Goal: Find contact information: Obtain details needed to contact an individual or organization

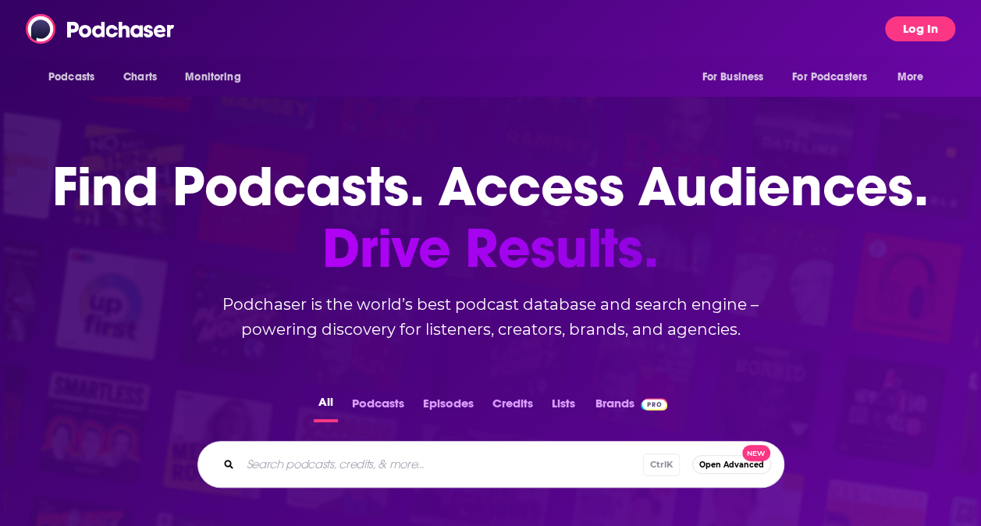
click at [904, 24] on button "Log In" at bounding box center [920, 28] width 70 height 25
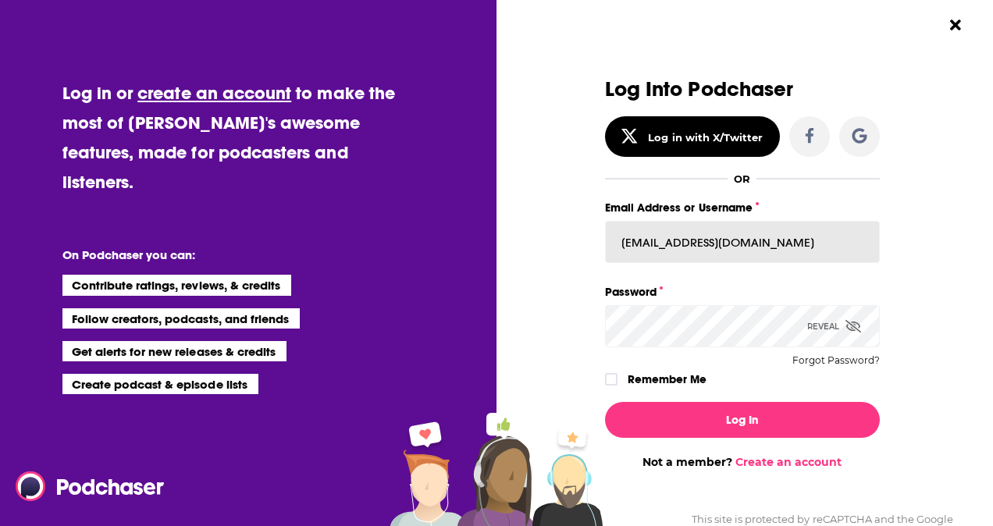
click at [739, 245] on input "[EMAIL_ADDRESS][DOMAIN_NAME]" at bounding box center [742, 242] width 275 height 42
type input "i"
type input "[EMAIL_ADDRESS][DOMAIN_NAME]"
click at [565, 335] on div "Dialog" at bounding box center [467, 273] width 275 height 391
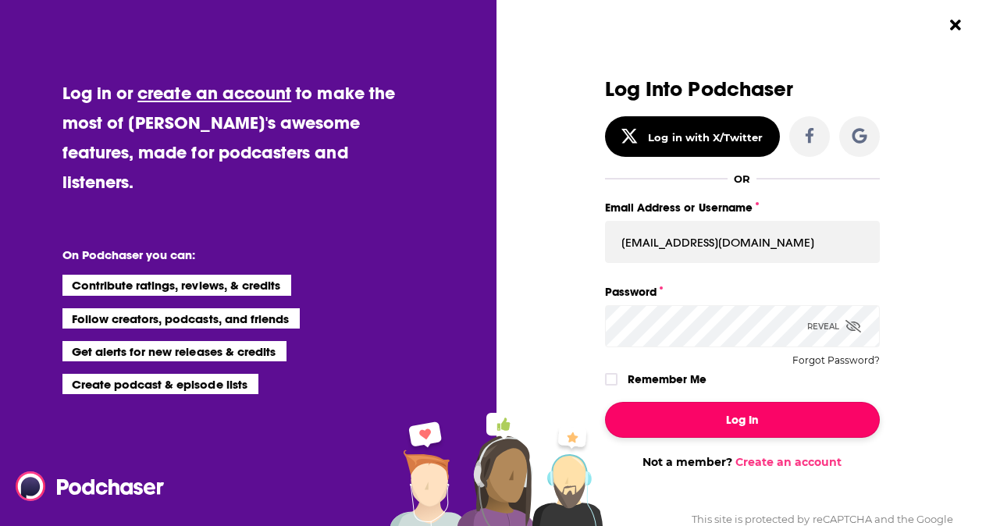
click at [762, 421] on button "Log In" at bounding box center [742, 420] width 275 height 36
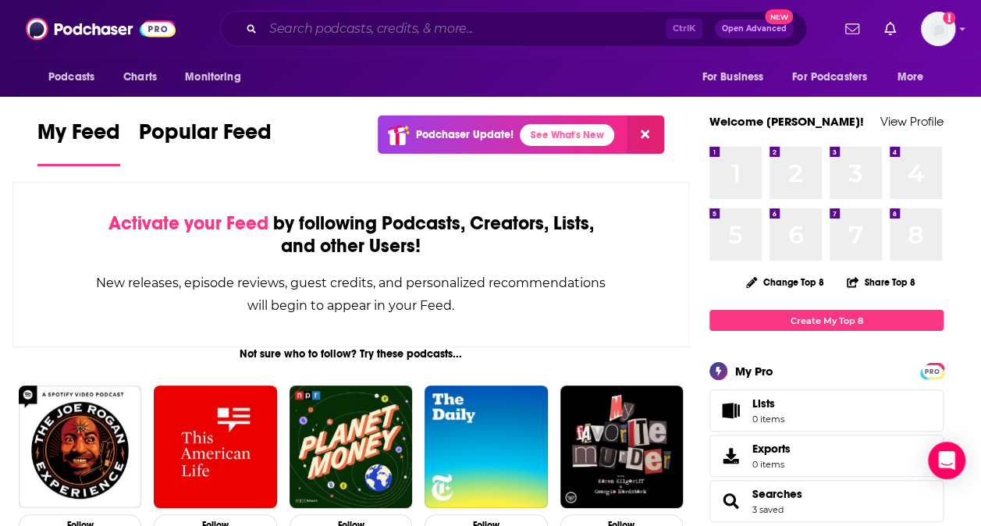
click at [445, 34] on input "Search podcasts, credits, & more..." at bounding box center [464, 28] width 403 height 25
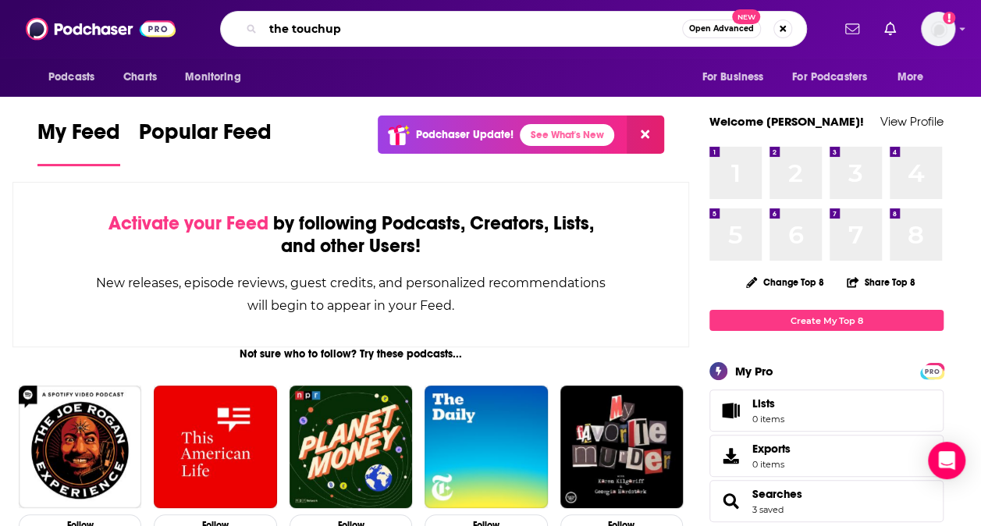
type input "the touchup"
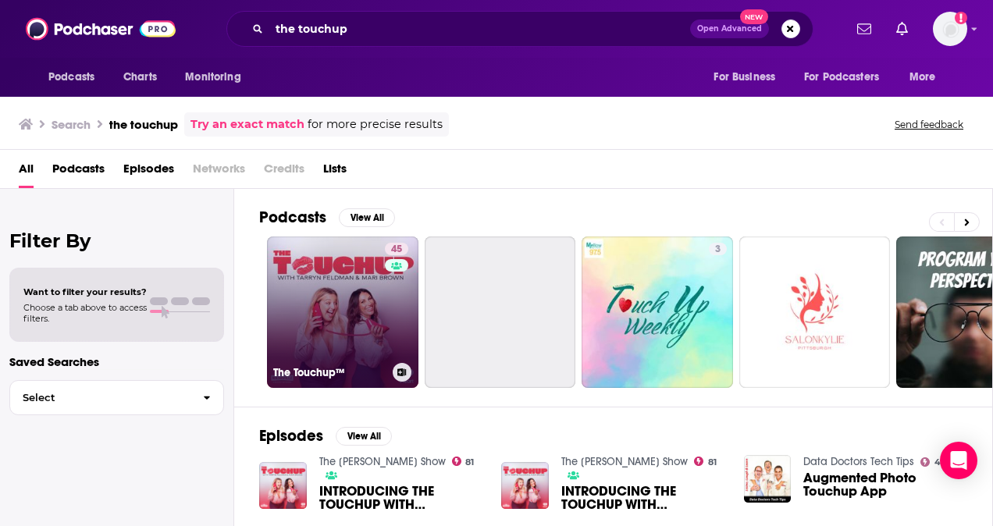
click at [322, 287] on link "45 The Touchup™" at bounding box center [342, 312] width 151 height 151
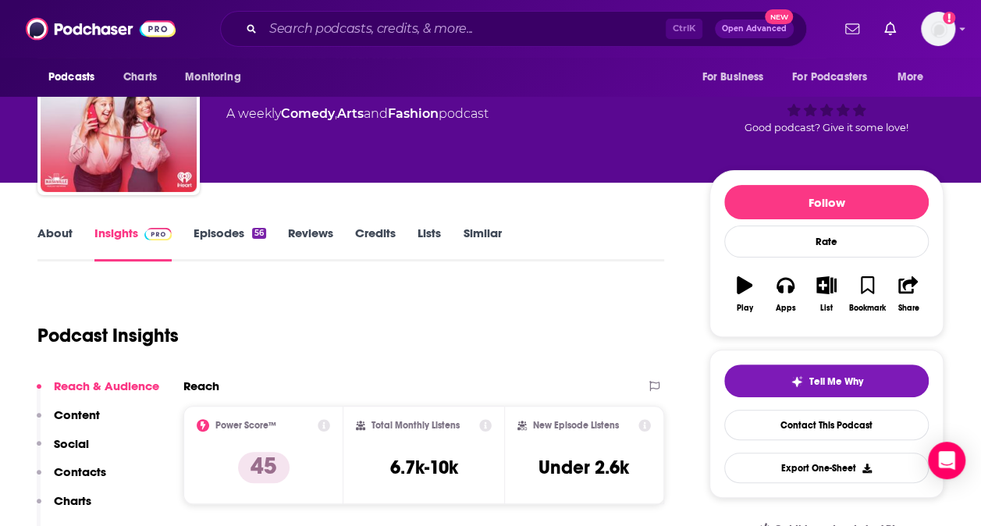
scroll to position [156, 0]
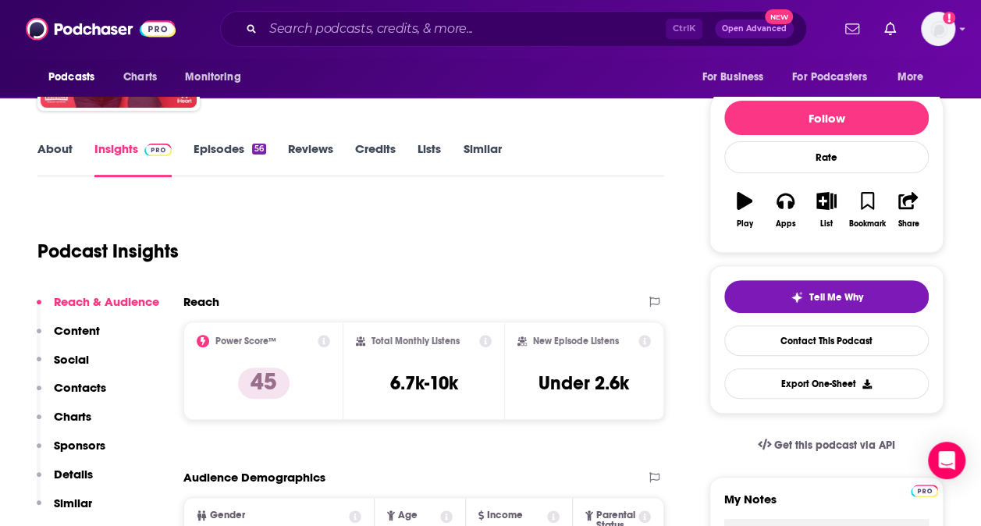
click at [82, 385] on p "Contacts" at bounding box center [80, 387] width 52 height 15
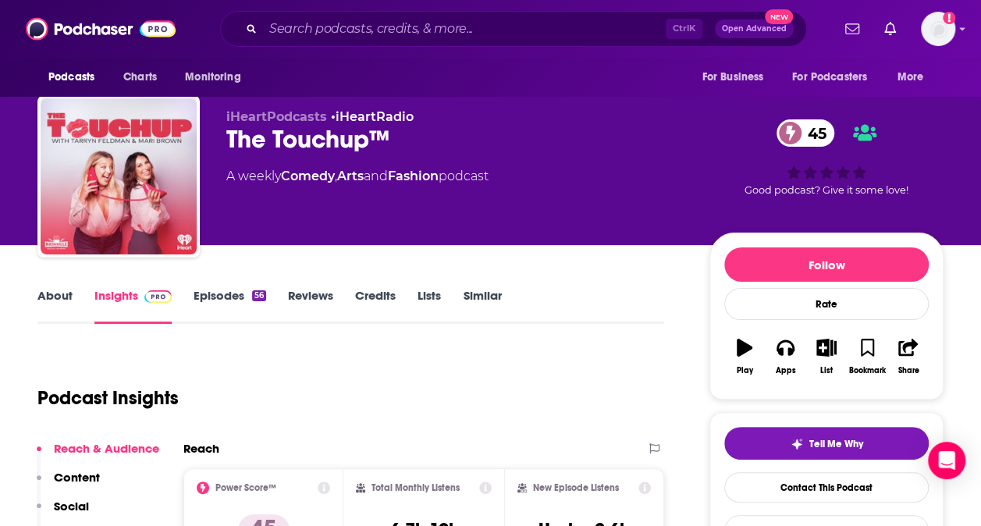
scroll to position [0, 0]
